Goal: Check status: Check status

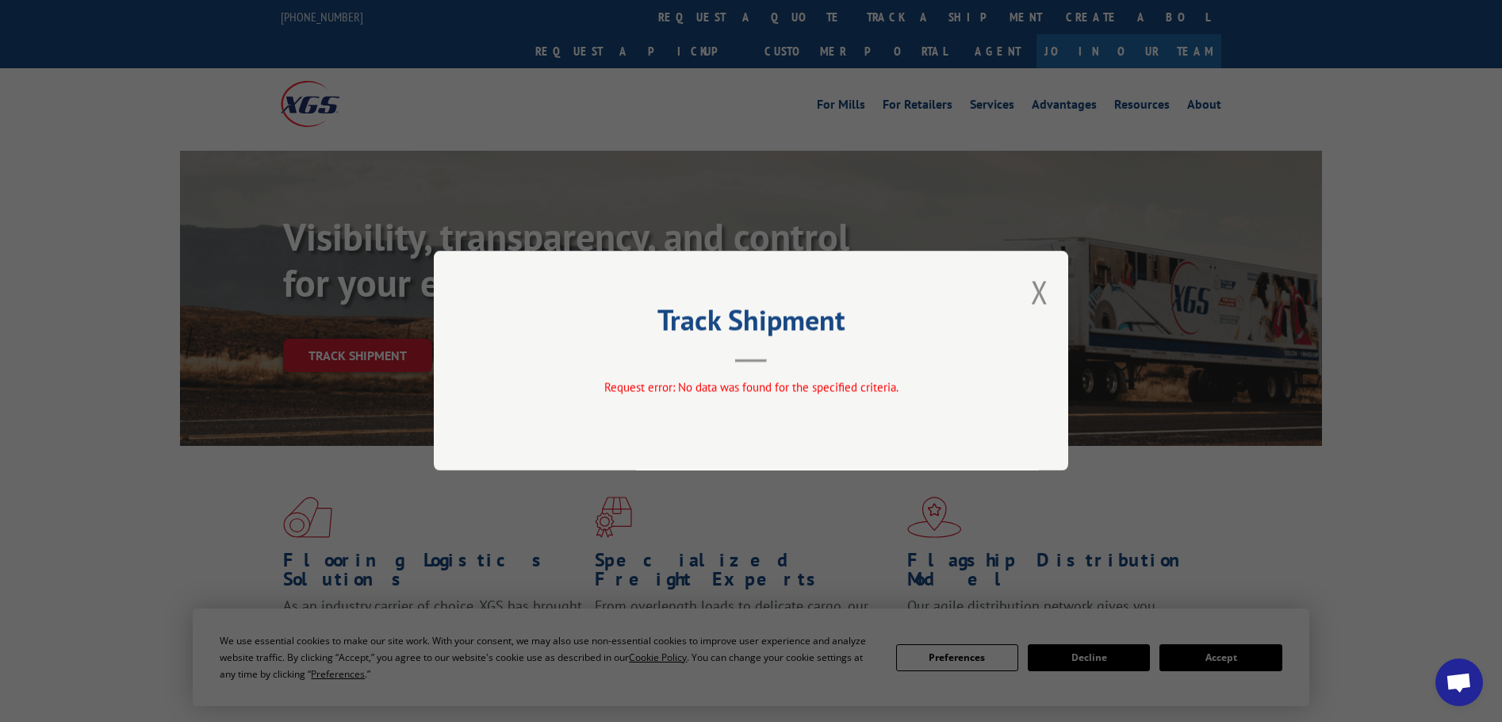
drag, startPoint x: 1035, startPoint y: 297, endPoint x: 1034, endPoint y: 285, distance: 11.9
click at [1035, 290] on button "Close modal" at bounding box center [1039, 291] width 17 height 42
click at [1040, 293] on button "Close modal" at bounding box center [1039, 291] width 17 height 42
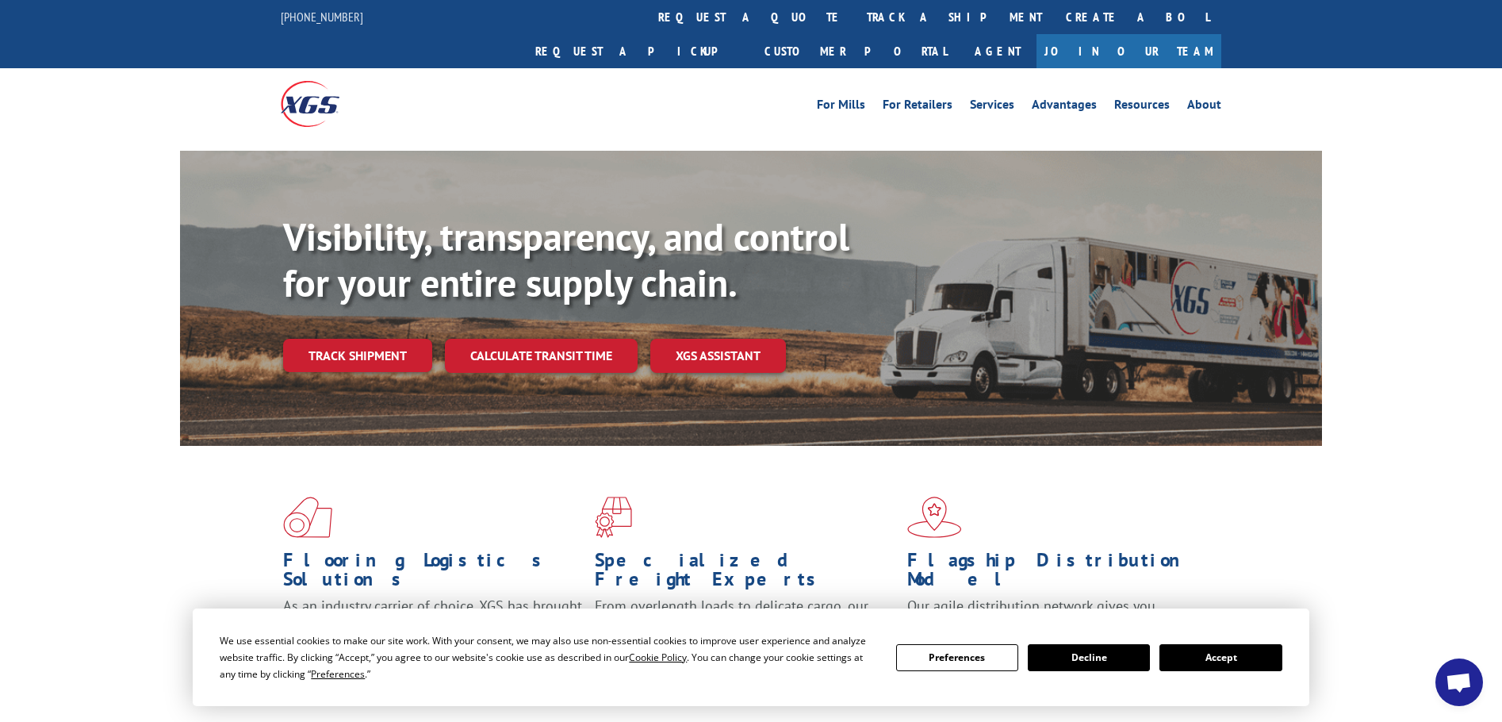
click at [1228, 649] on button "Accept" at bounding box center [1220, 657] width 122 height 27
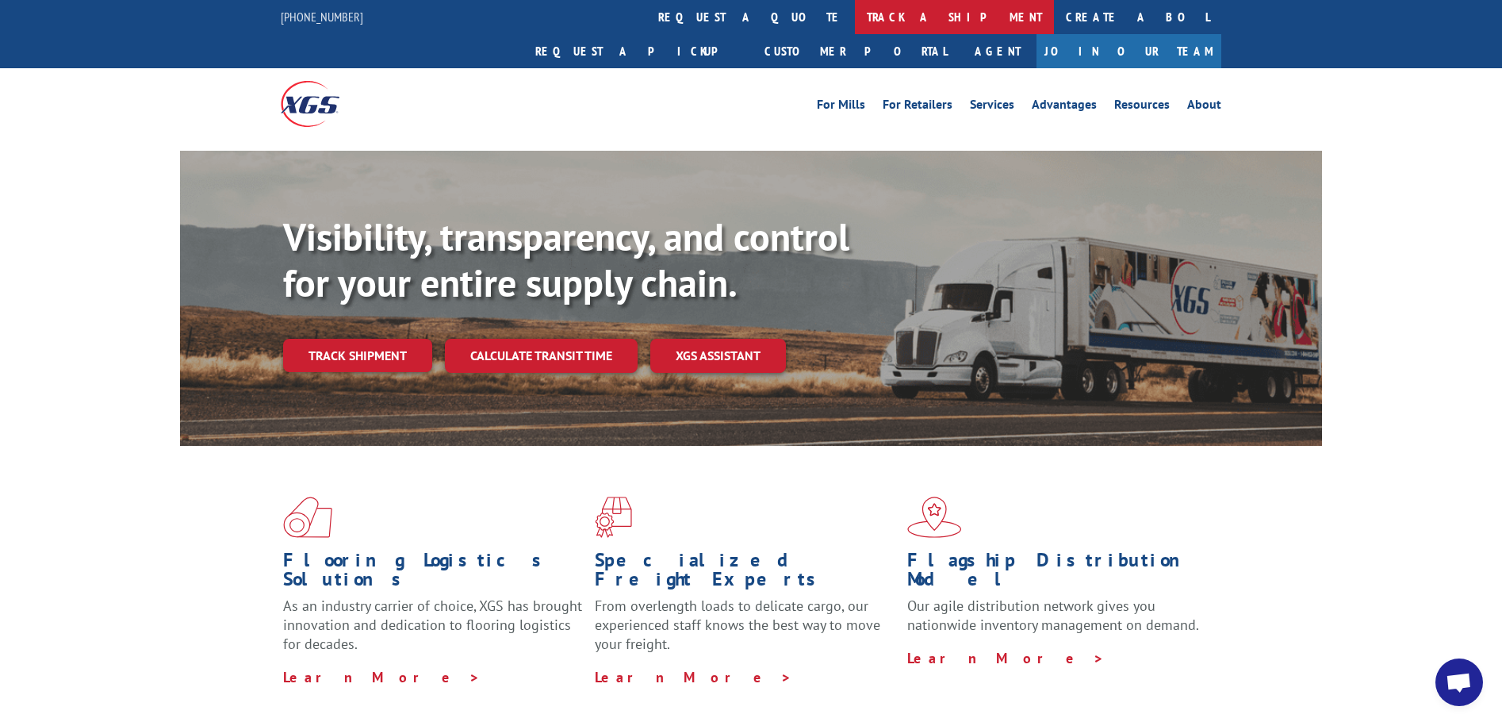
click at [855, 16] on link "track a shipment" at bounding box center [954, 17] width 199 height 34
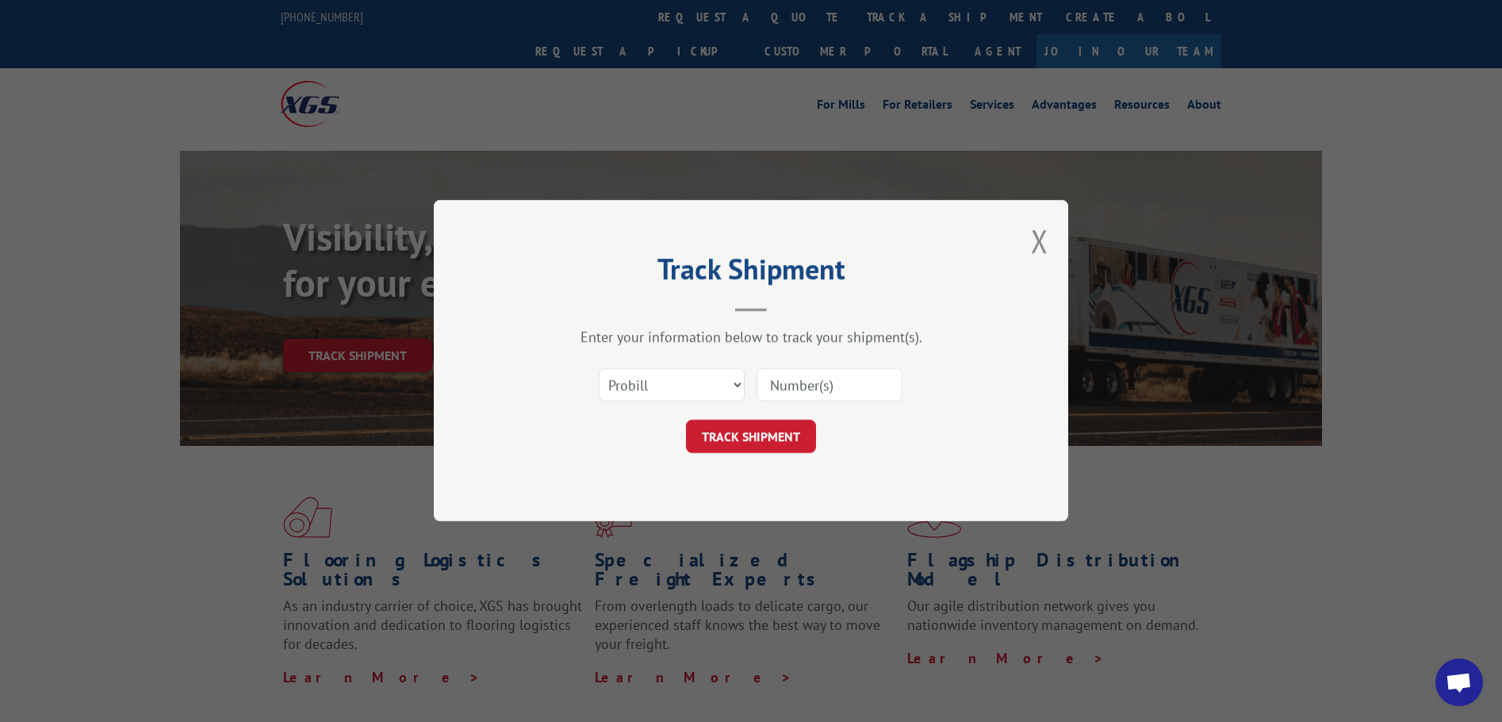
click at [840, 377] on input at bounding box center [830, 385] width 146 height 33
paste input "16945209"
type input "16945209"
click at [761, 434] on button "TRACK SHIPMENT" at bounding box center [751, 436] width 130 height 33
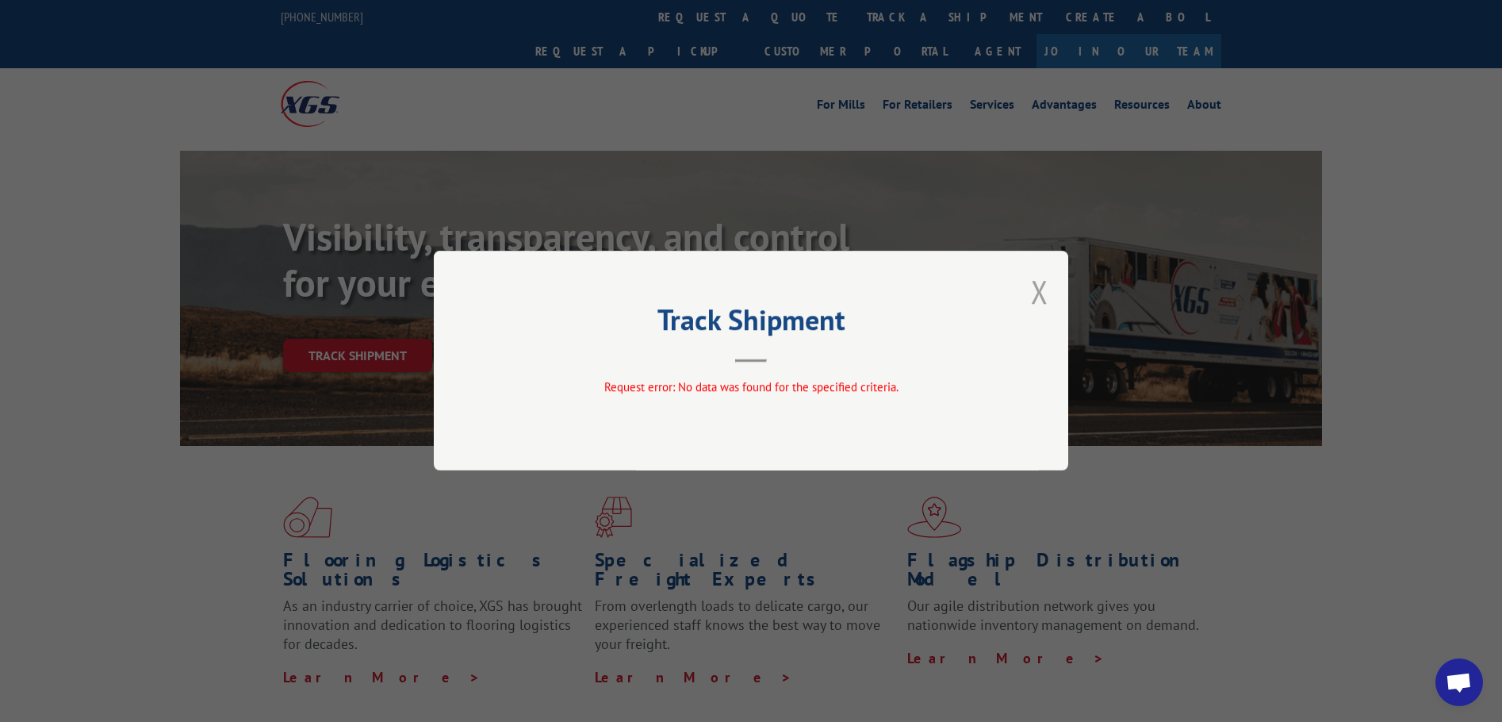
click at [1042, 290] on button "Close modal" at bounding box center [1039, 291] width 17 height 42
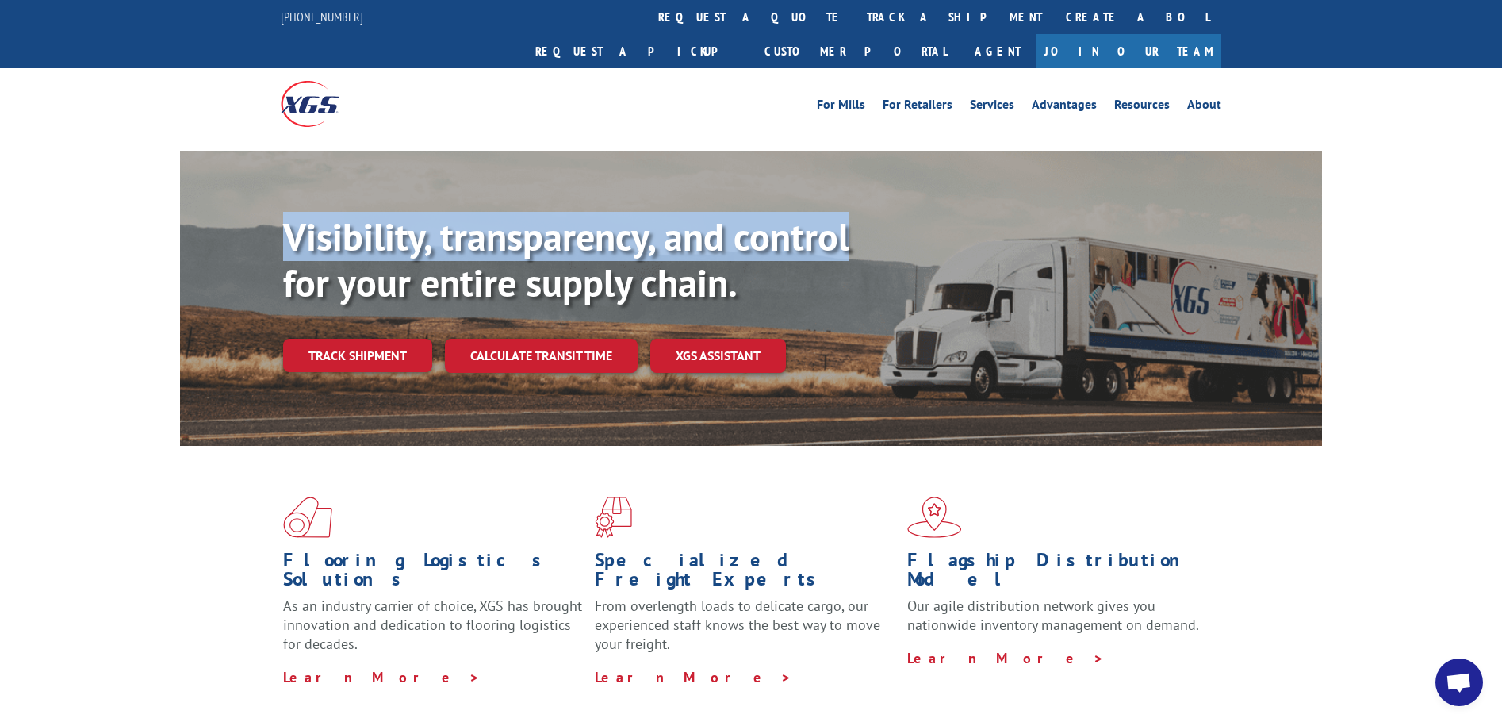
drag, startPoint x: 1501, startPoint y: 98, endPoint x: 1508, endPoint y: 123, distance: 25.4
click at [855, 19] on link "track a shipment" at bounding box center [954, 17] width 199 height 34
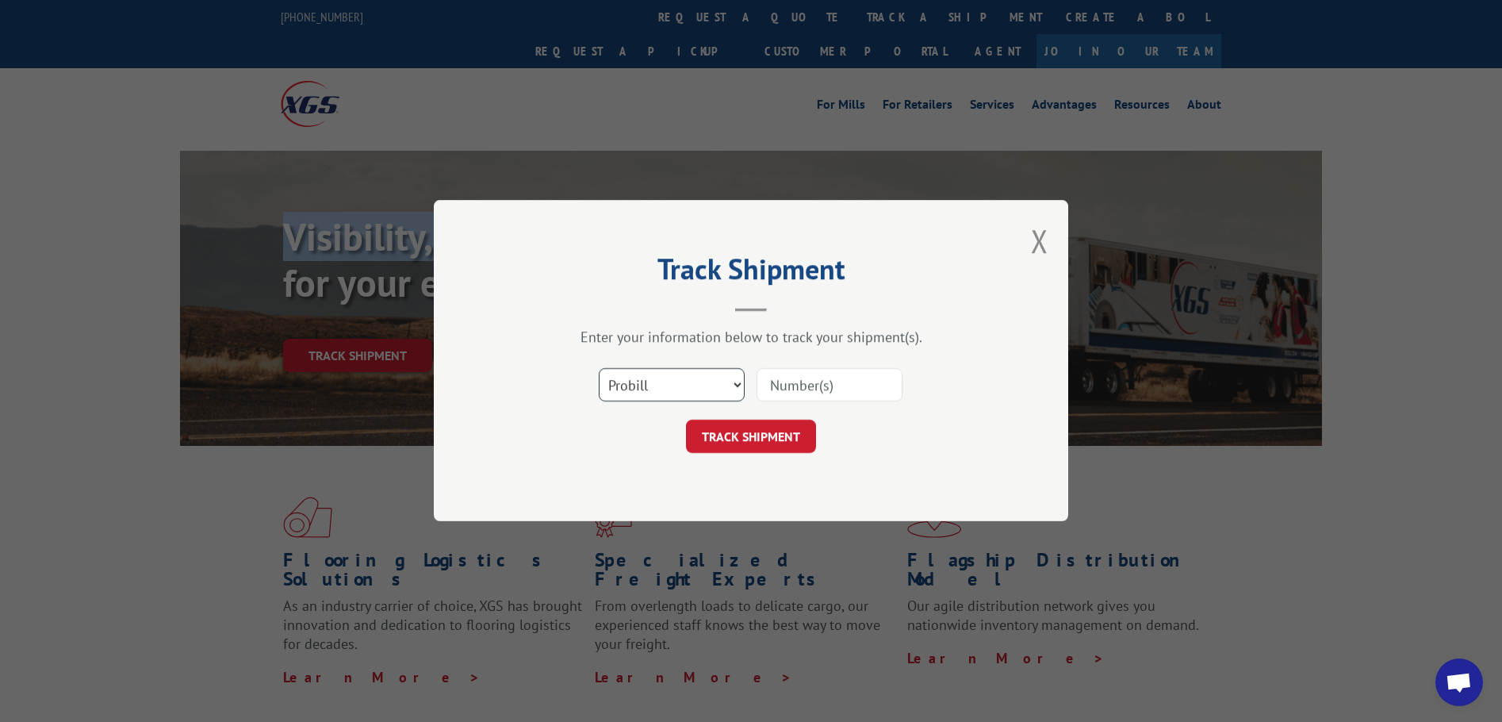
click at [739, 382] on select "Select category... Probill BOL PO" at bounding box center [672, 385] width 146 height 33
select select "po"
click at [599, 369] on select "Select category... Probill BOL PO" at bounding box center [672, 385] width 146 height 33
drag, startPoint x: 865, startPoint y: 366, endPoint x: 853, endPoint y: 379, distance: 17.4
click at [865, 367] on div at bounding box center [830, 385] width 146 height 36
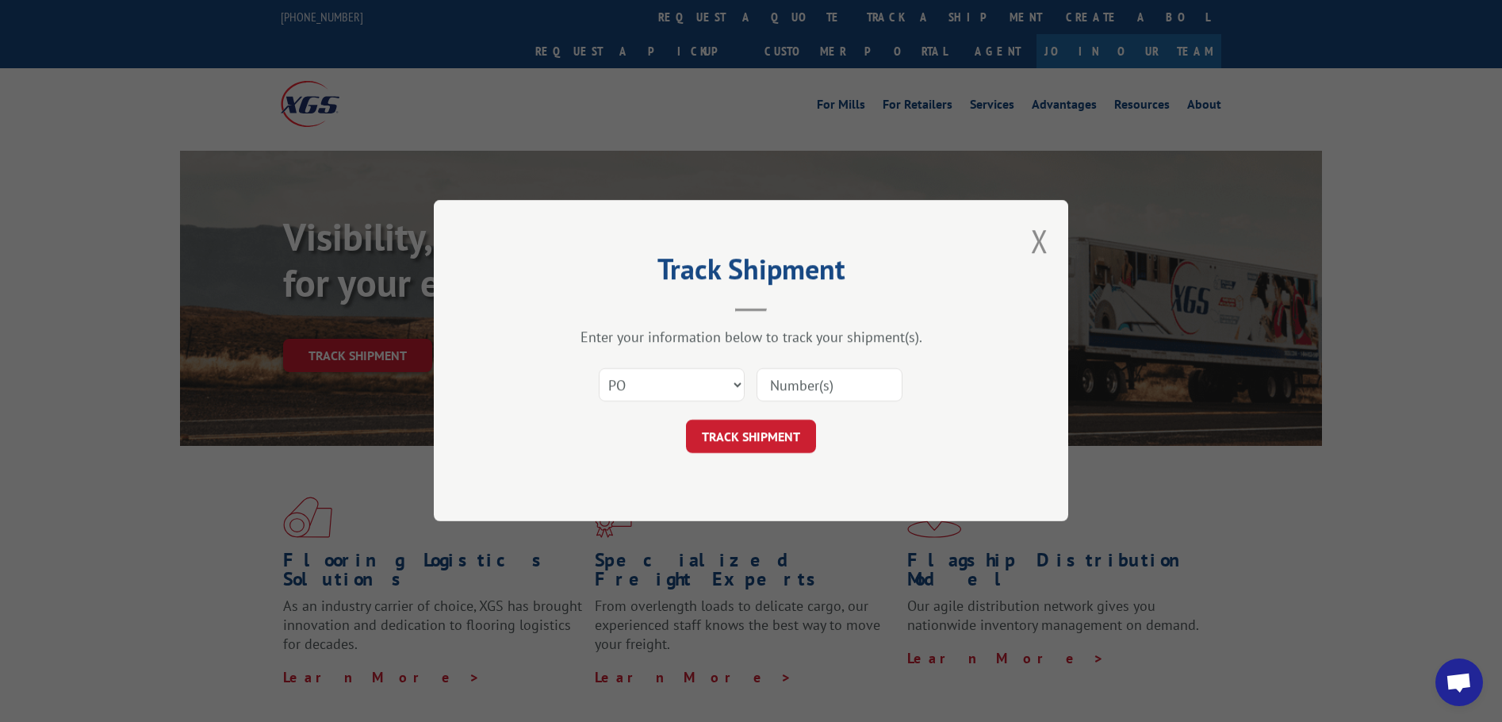
click at [849, 381] on input at bounding box center [830, 385] width 146 height 33
paste input "23626801"
type input "23626801"
click at [749, 431] on button "TRACK SHIPMENT" at bounding box center [751, 436] width 130 height 33
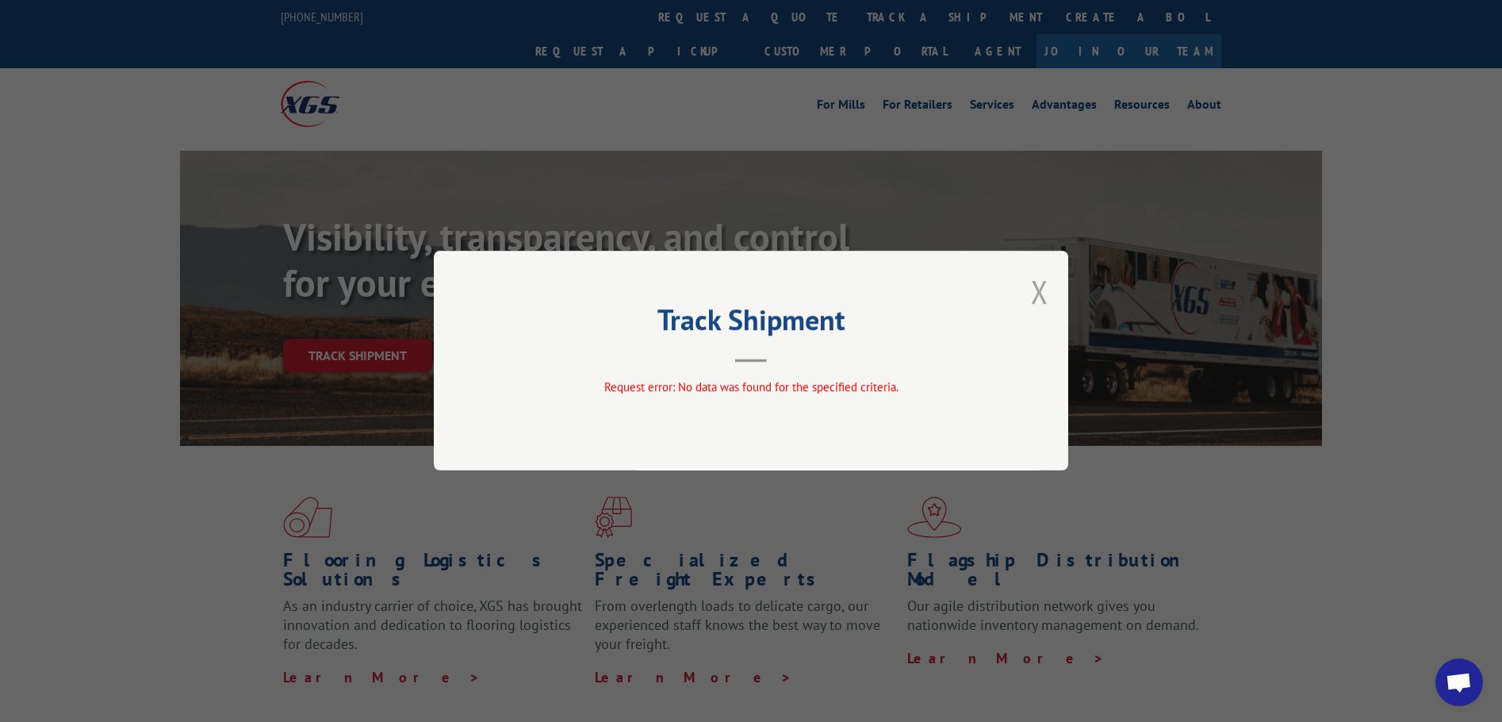
click at [1042, 291] on button "Close modal" at bounding box center [1039, 291] width 17 height 42
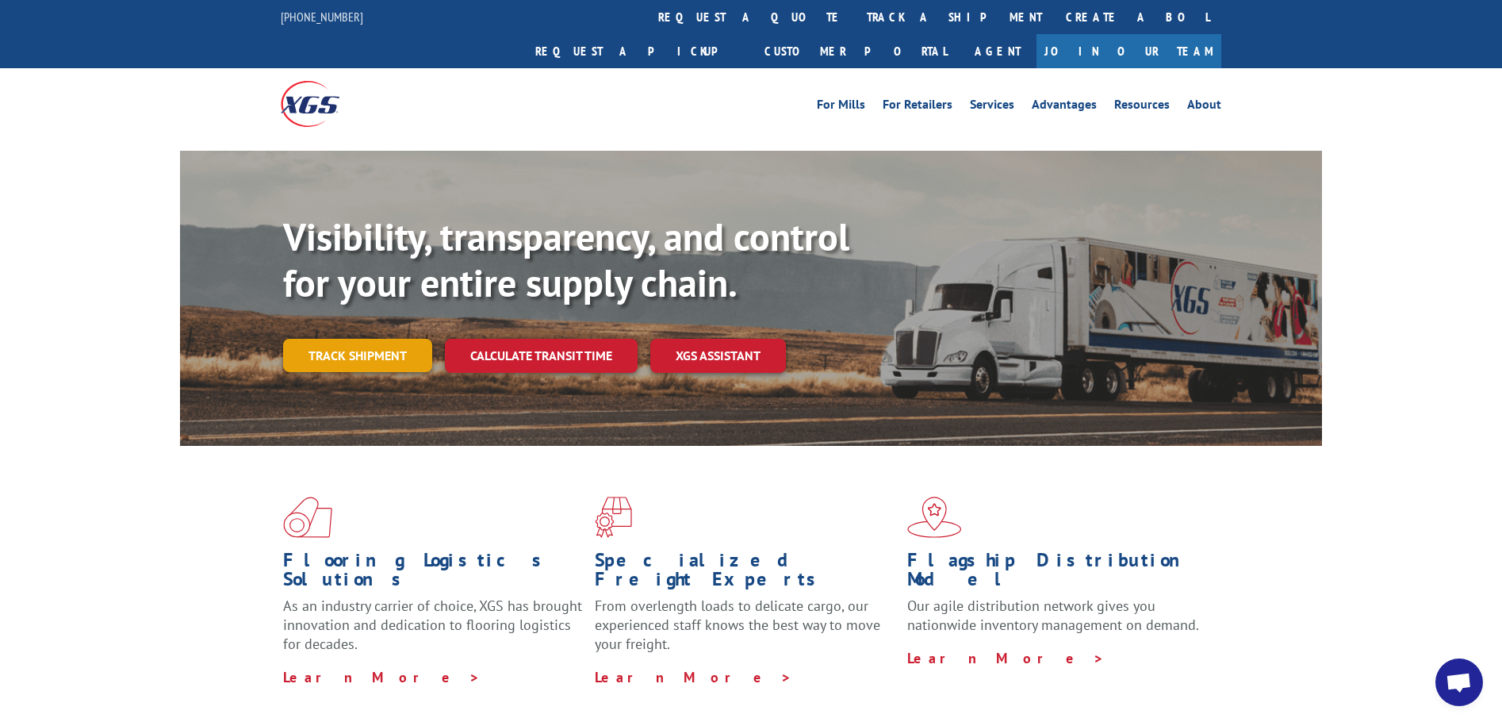
click at [341, 339] on link "Track shipment" at bounding box center [357, 355] width 149 height 33
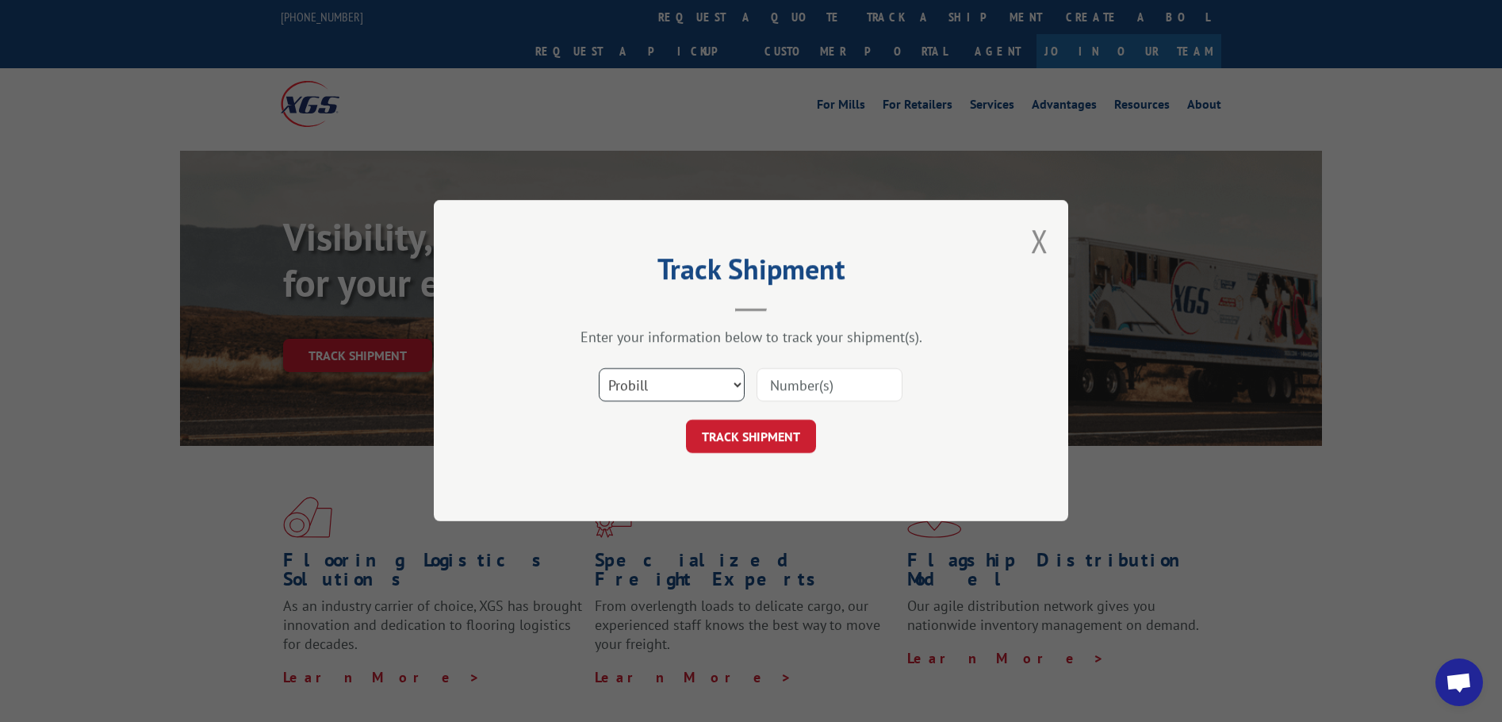
click at [731, 378] on select "Select category... Probill BOL PO" at bounding box center [672, 385] width 146 height 33
select select "bol"
click at [599, 369] on select "Select category... Probill BOL PO" at bounding box center [672, 385] width 146 height 33
click at [800, 388] on input at bounding box center [830, 385] width 146 height 33
paste input "16945209"
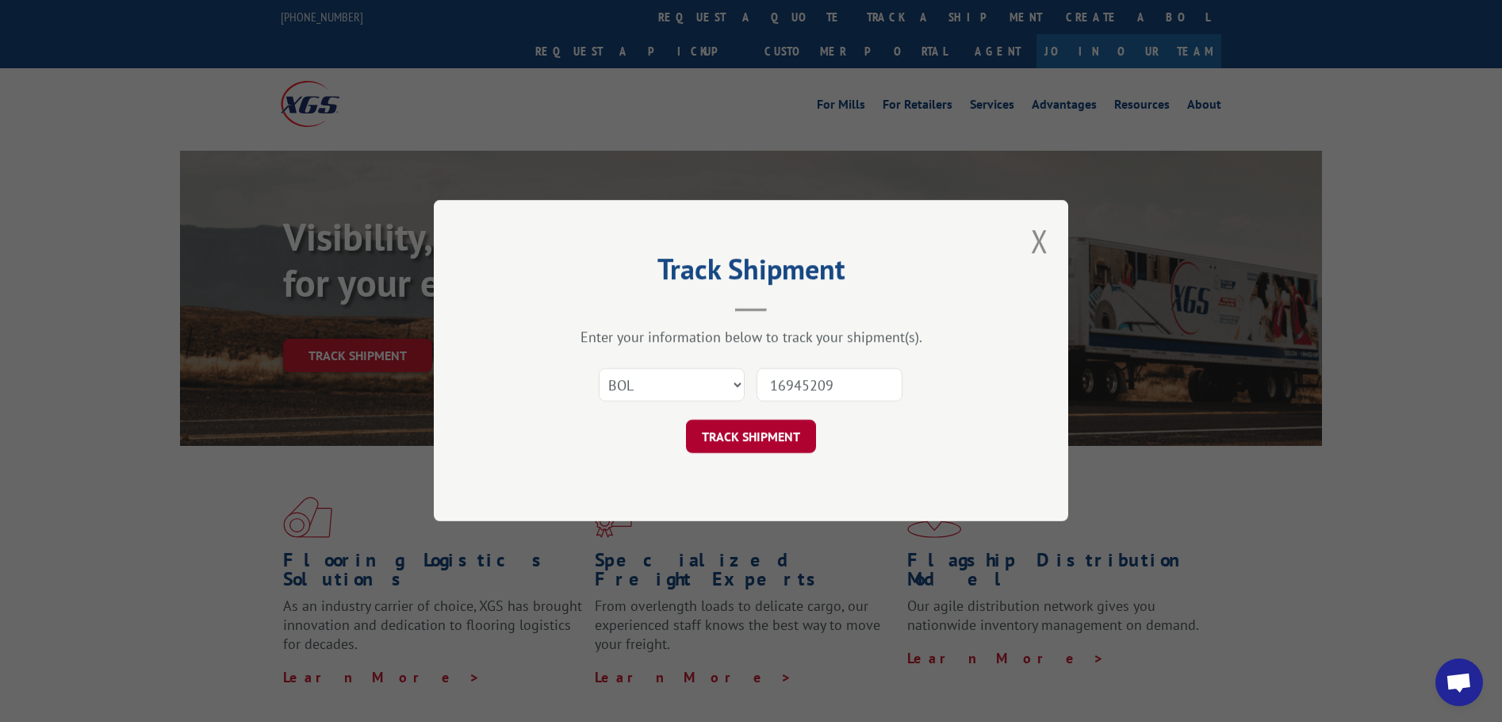
type input "16945209"
click at [766, 435] on button "TRACK SHIPMENT" at bounding box center [751, 436] width 130 height 33
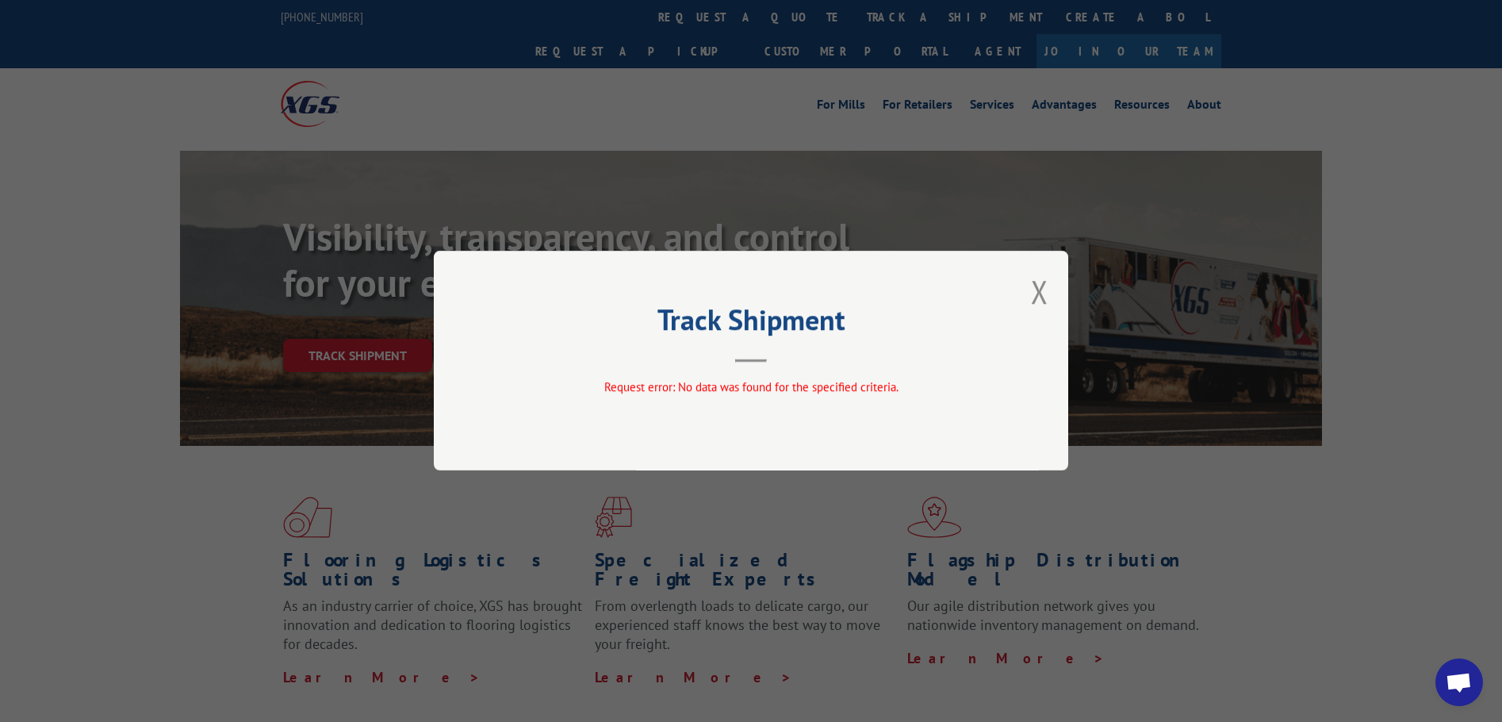
drag, startPoint x: 1049, startPoint y: 297, endPoint x: 600, endPoint y: 224, distance: 454.7
click at [1048, 295] on div "Track Shipment Request error: No data was found for the specified criteria." at bounding box center [751, 361] width 634 height 220
click at [1050, 286] on div "Track Shipment Request error: No data was found for the specified criteria." at bounding box center [751, 361] width 634 height 220
click at [1042, 289] on button "Close modal" at bounding box center [1039, 291] width 17 height 42
drag, startPoint x: 1042, startPoint y: 294, endPoint x: 112, endPoint y: 359, distance: 932.5
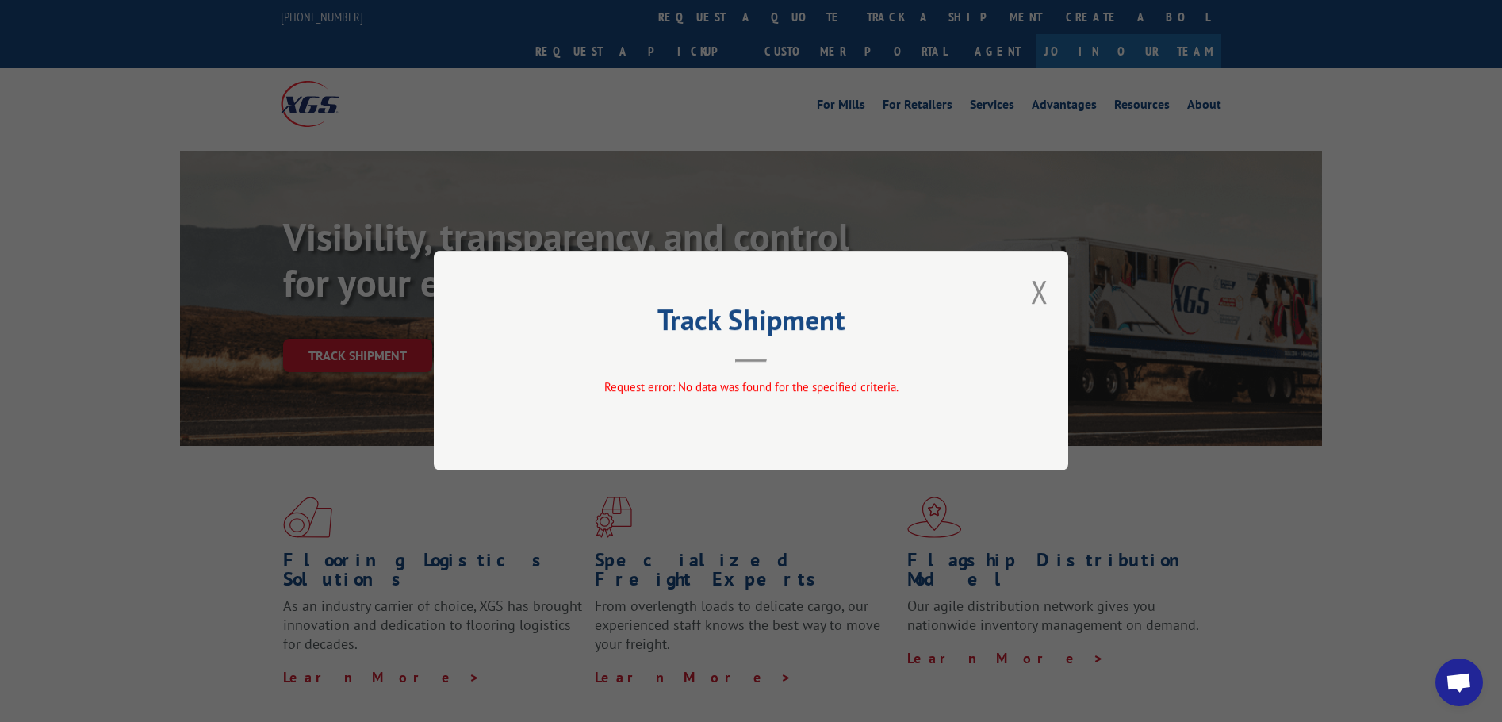
click at [1041, 294] on button "Close modal" at bounding box center [1039, 291] width 17 height 42
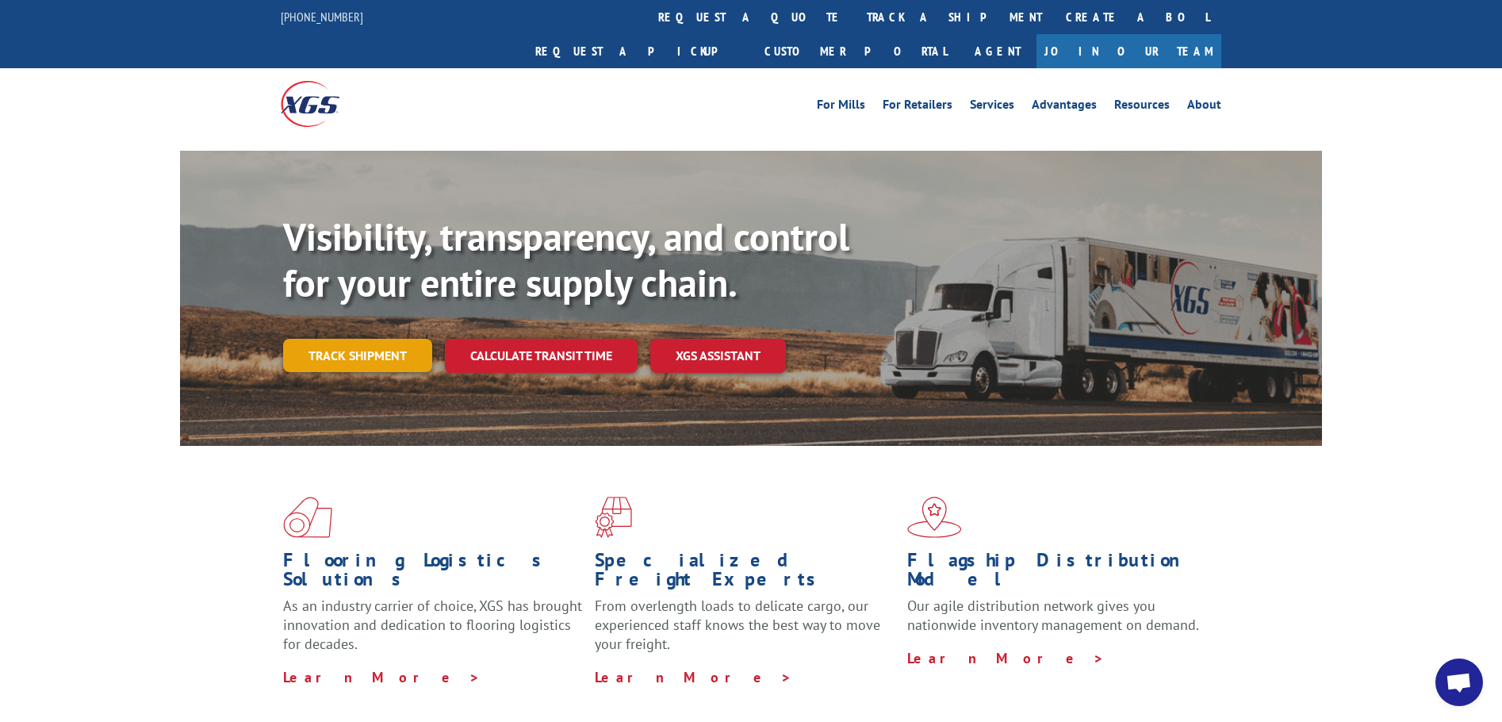
click at [342, 339] on link "Track shipment" at bounding box center [357, 355] width 149 height 33
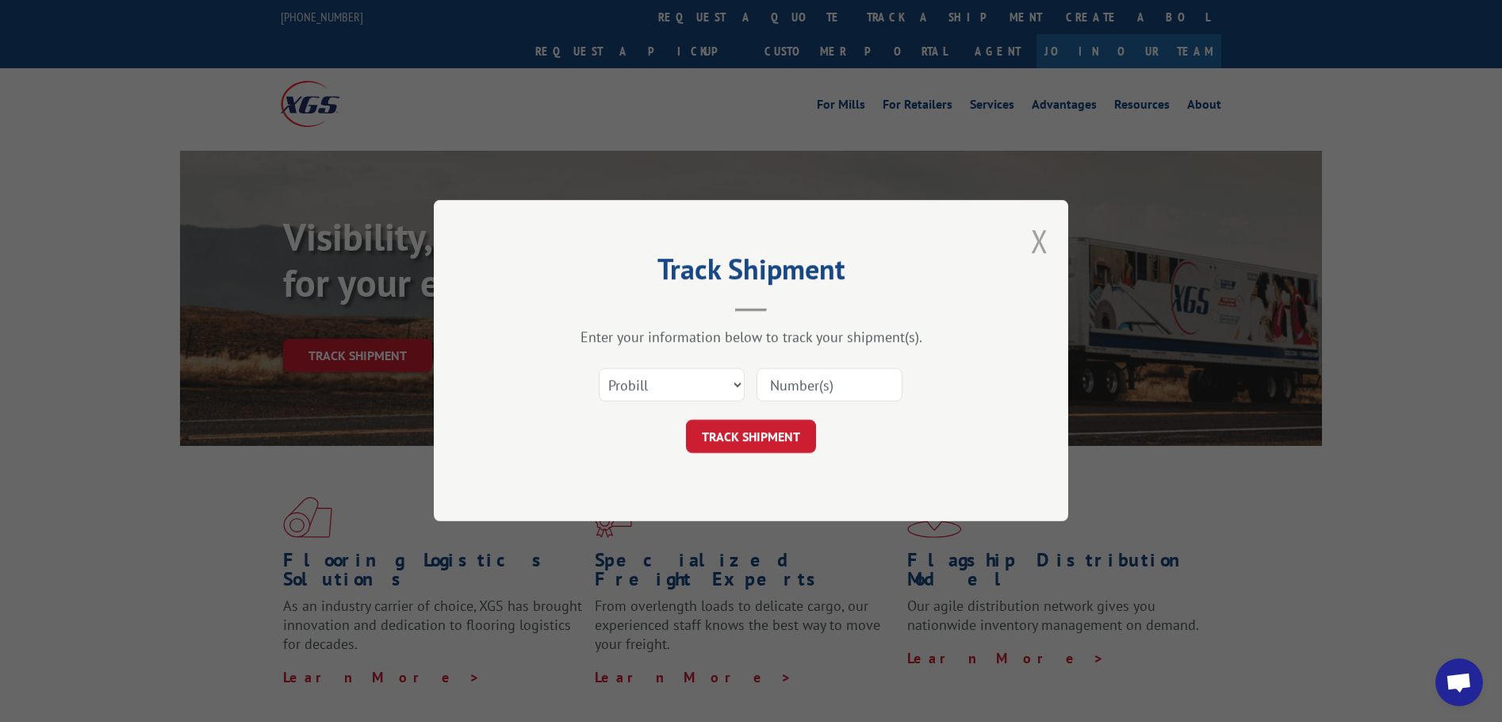
click at [1034, 242] on button "Close modal" at bounding box center [1039, 241] width 17 height 42
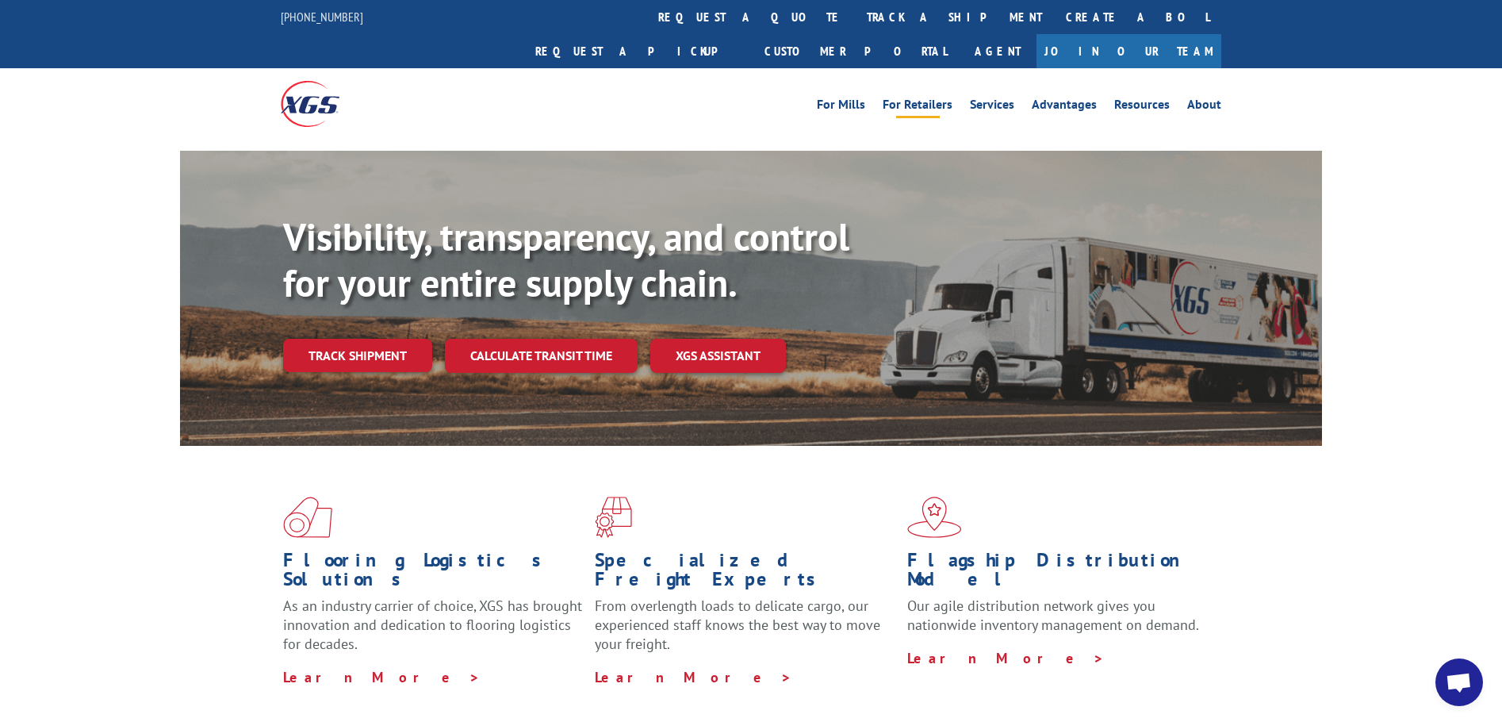
click at [927, 98] on link "For Retailers" at bounding box center [918, 106] width 70 height 17
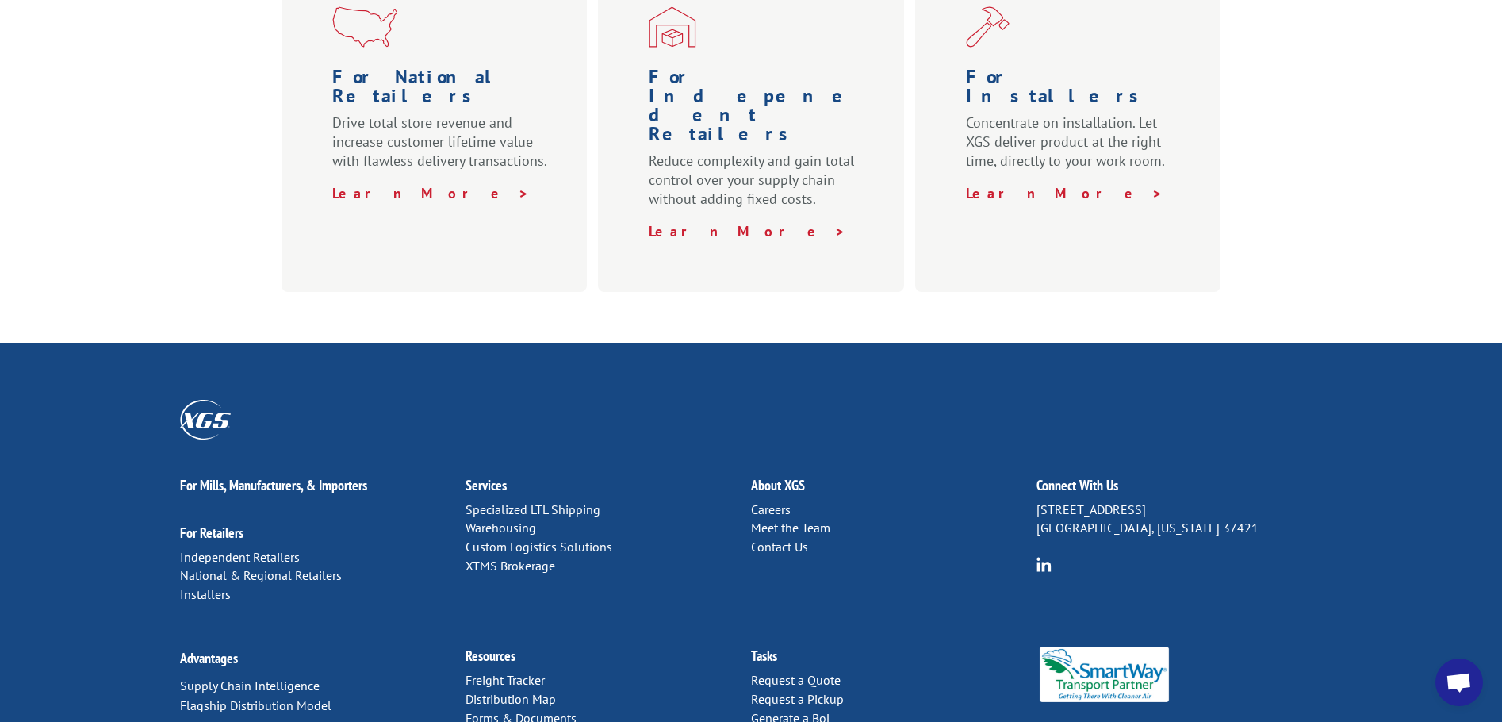
scroll to position [707, 0]
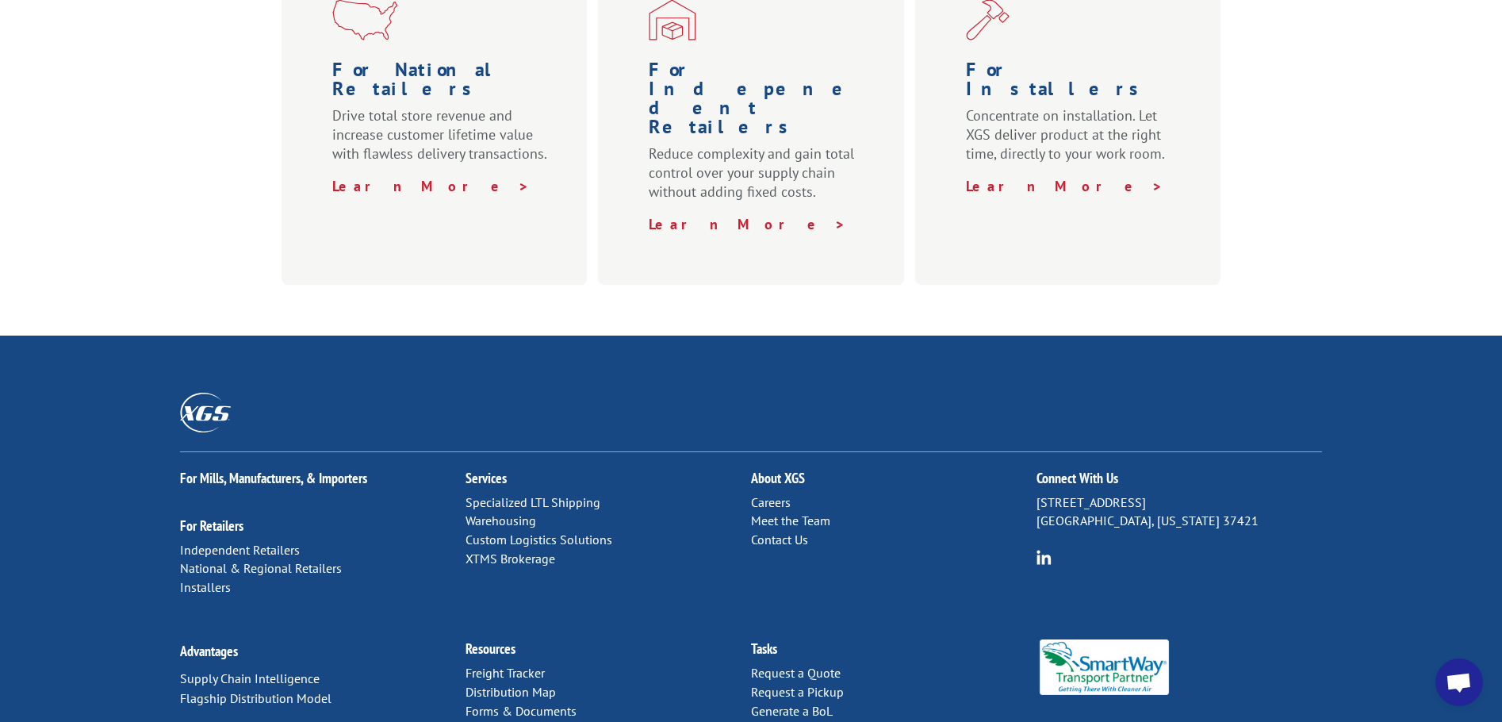
click at [774, 721] on link "Track a Shipment" at bounding box center [797, 729] width 93 height 16
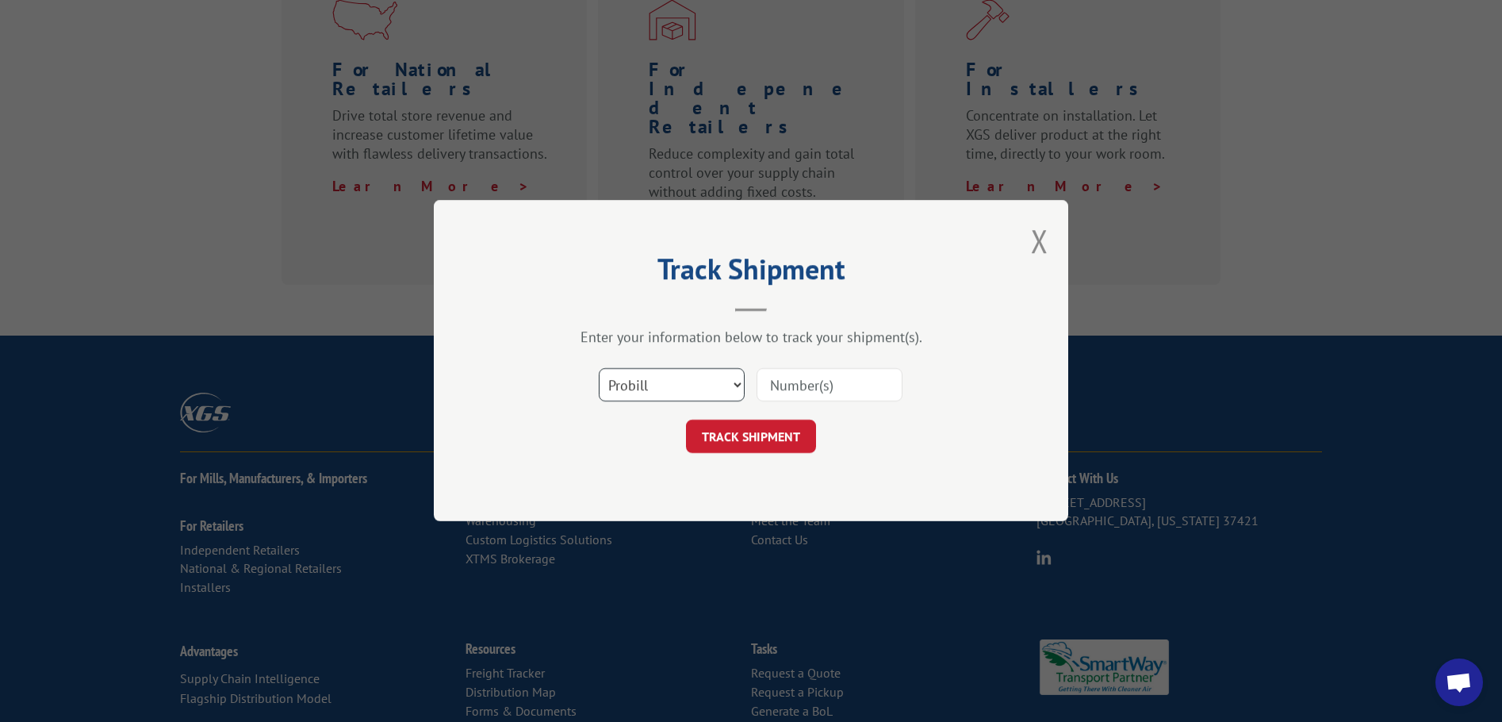
click at [741, 377] on select "Select category... Probill BOL PO" at bounding box center [672, 385] width 146 height 33
select select "po"
click at [599, 369] on select "Select category... Probill BOL PO" at bounding box center [672, 385] width 146 height 33
click at [800, 381] on input at bounding box center [830, 385] width 146 height 33
click at [1039, 240] on button "Close modal" at bounding box center [1039, 241] width 17 height 42
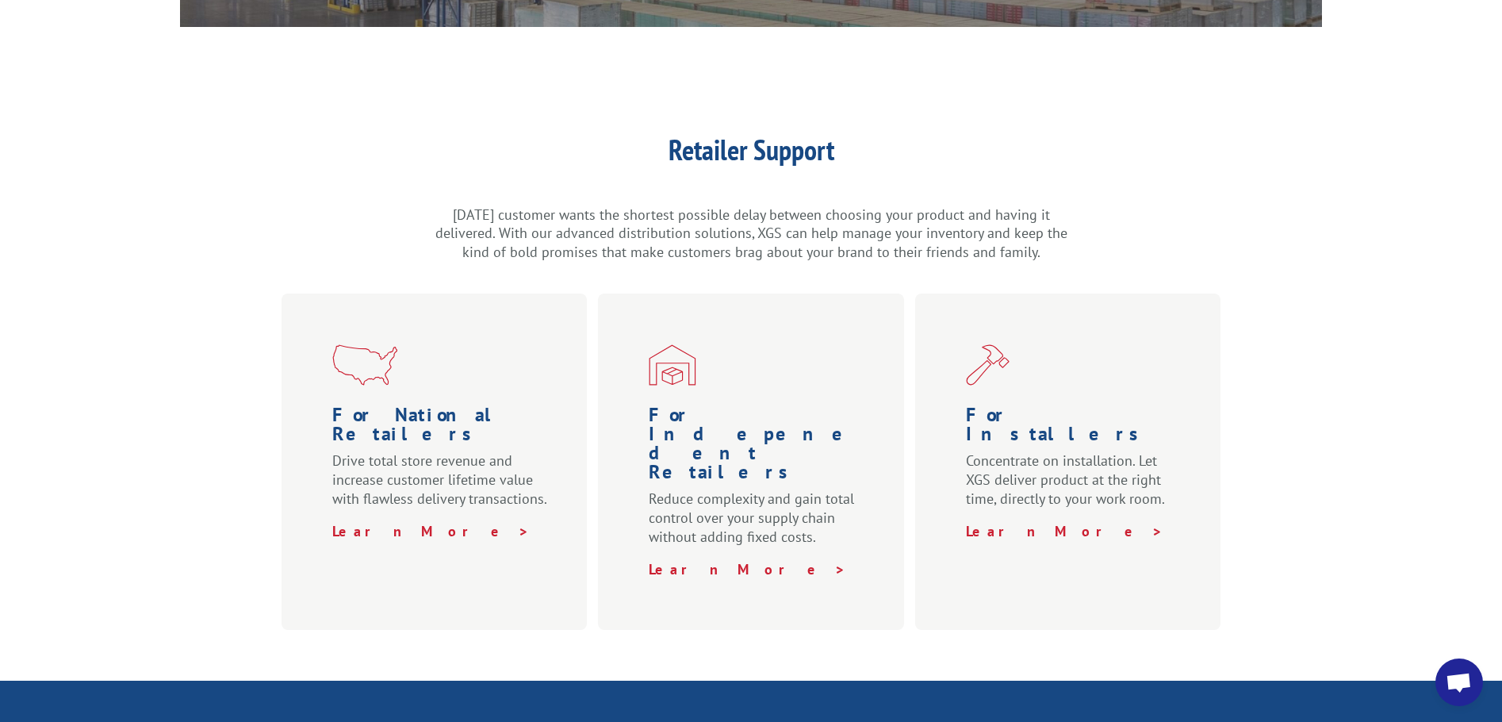
scroll to position [407, 0]
